Goal: Task Accomplishment & Management: Manage account settings

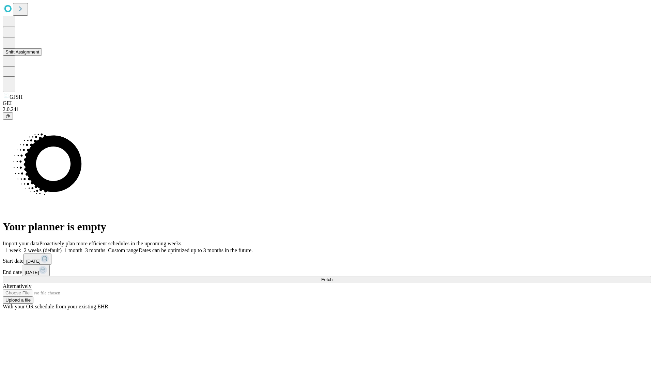
click at [42, 56] on button "Shift Assignment" at bounding box center [22, 51] width 39 height 7
